Goal: Information Seeking & Learning: Learn about a topic

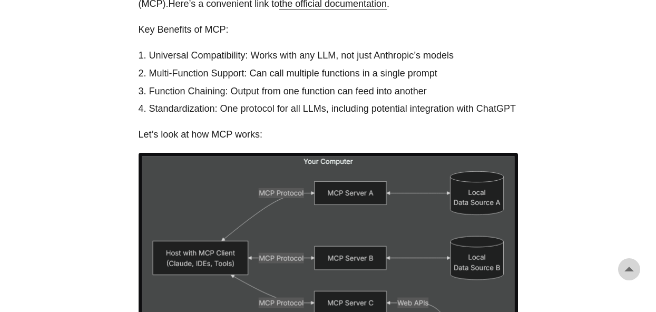
scroll to position [1649, 0]
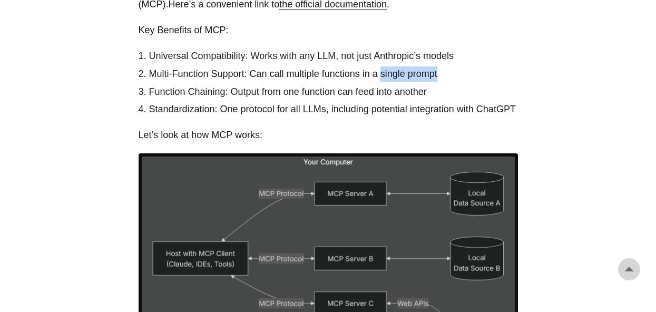
drag, startPoint x: 382, startPoint y: 88, endPoint x: 449, endPoint y: 84, distance: 67.6
click at [449, 82] on li "Multi-Function Support: Can call multiple functions in a single prompt" at bounding box center [333, 73] width 369 height 15
click at [448, 82] on li "Multi-Function Support: Can call multiple functions in a single prompt" at bounding box center [333, 73] width 369 height 15
drag, startPoint x: 448, startPoint y: 88, endPoint x: 384, endPoint y: 91, distance: 64.3
click at [384, 82] on li "Multi-Function Support: Can call multiple functions in a single prompt" at bounding box center [333, 73] width 369 height 15
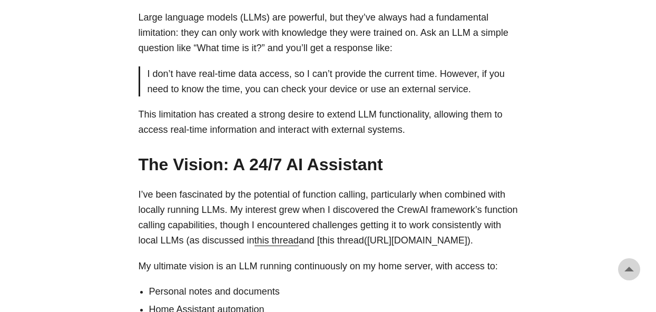
scroll to position [0, 0]
